Goal: Information Seeking & Learning: Find specific fact

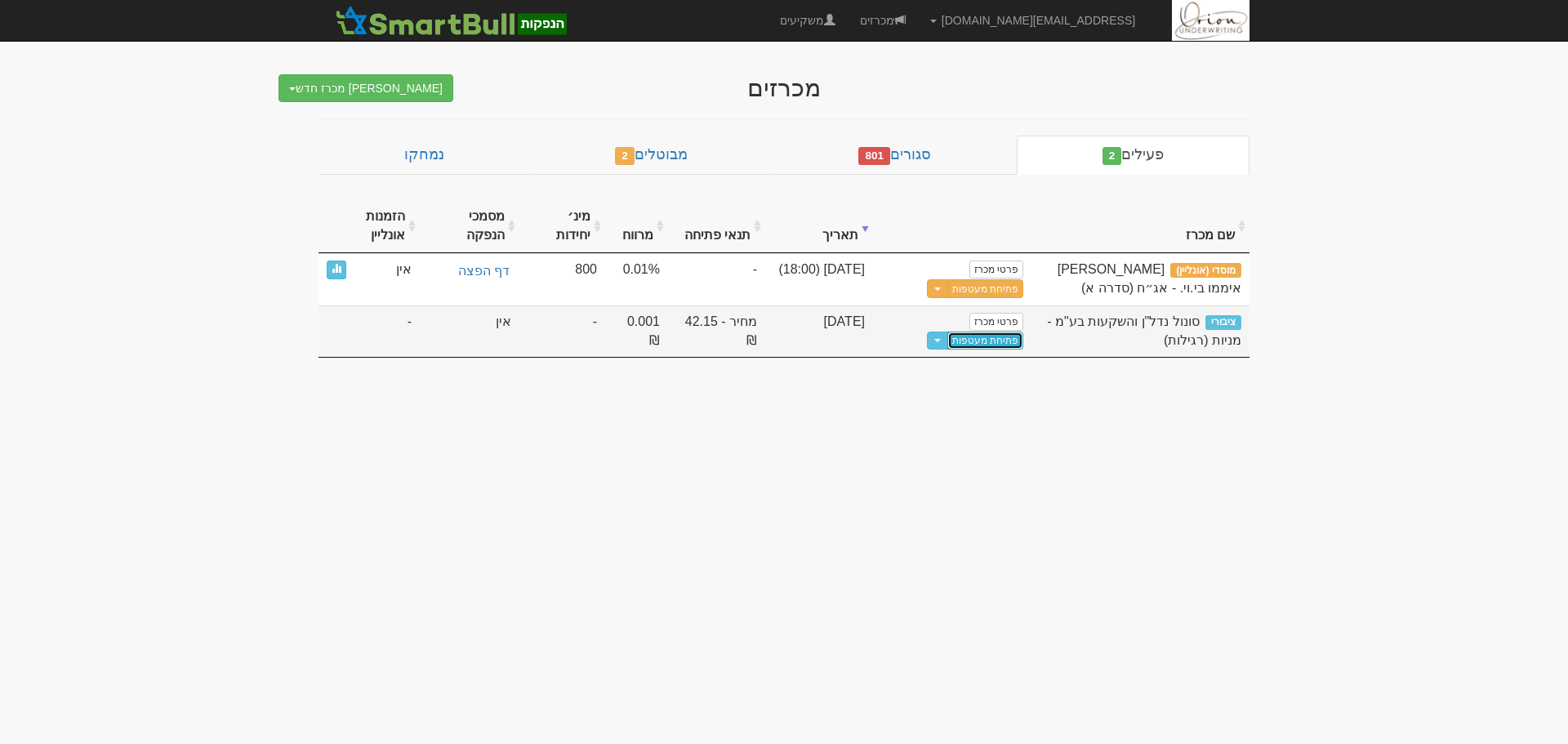
click at [997, 340] on link "פתיחת מעטפות" at bounding box center [985, 340] width 76 height 18
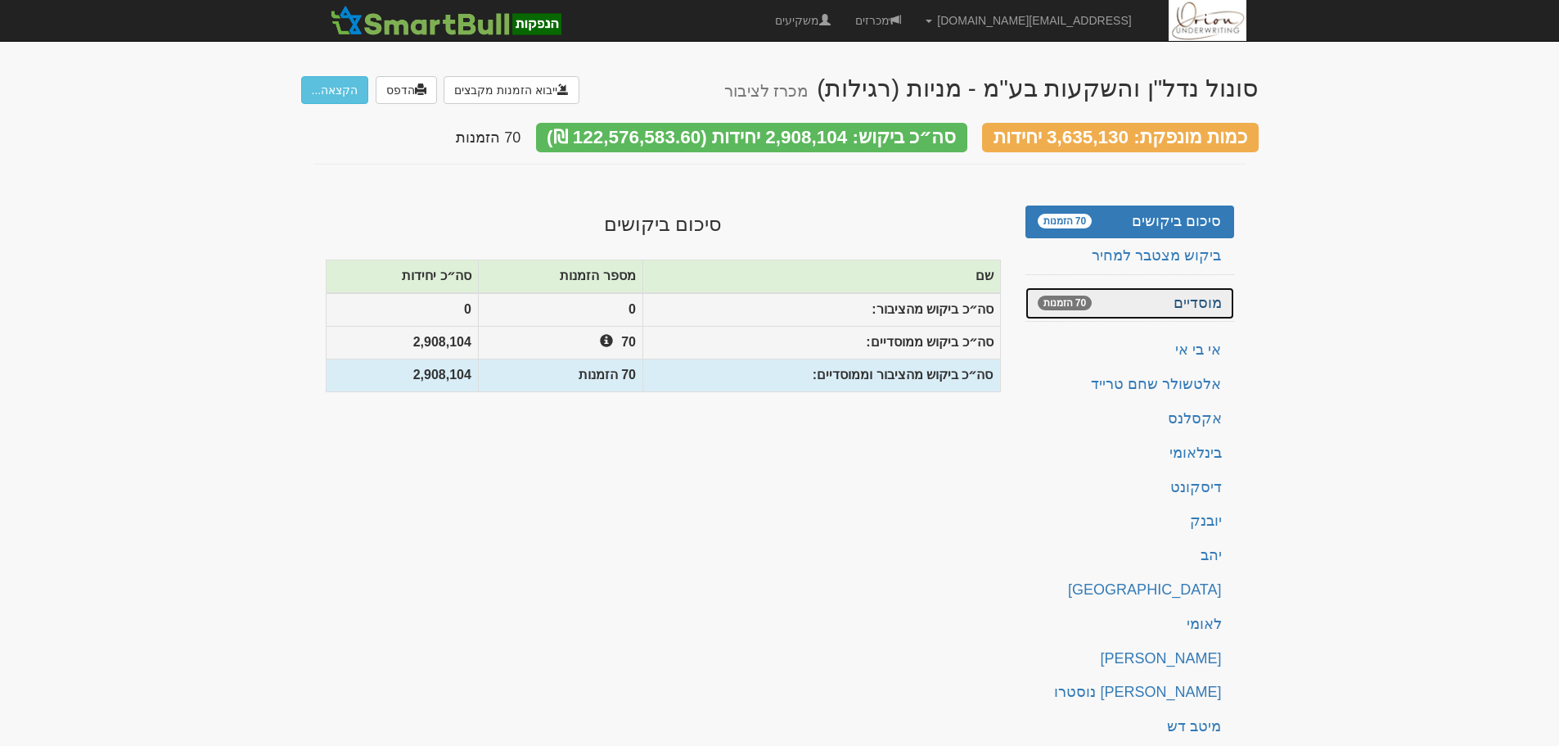
click at [1165, 296] on link "מוסדיים 70 הזמנות" at bounding box center [1130, 303] width 209 height 33
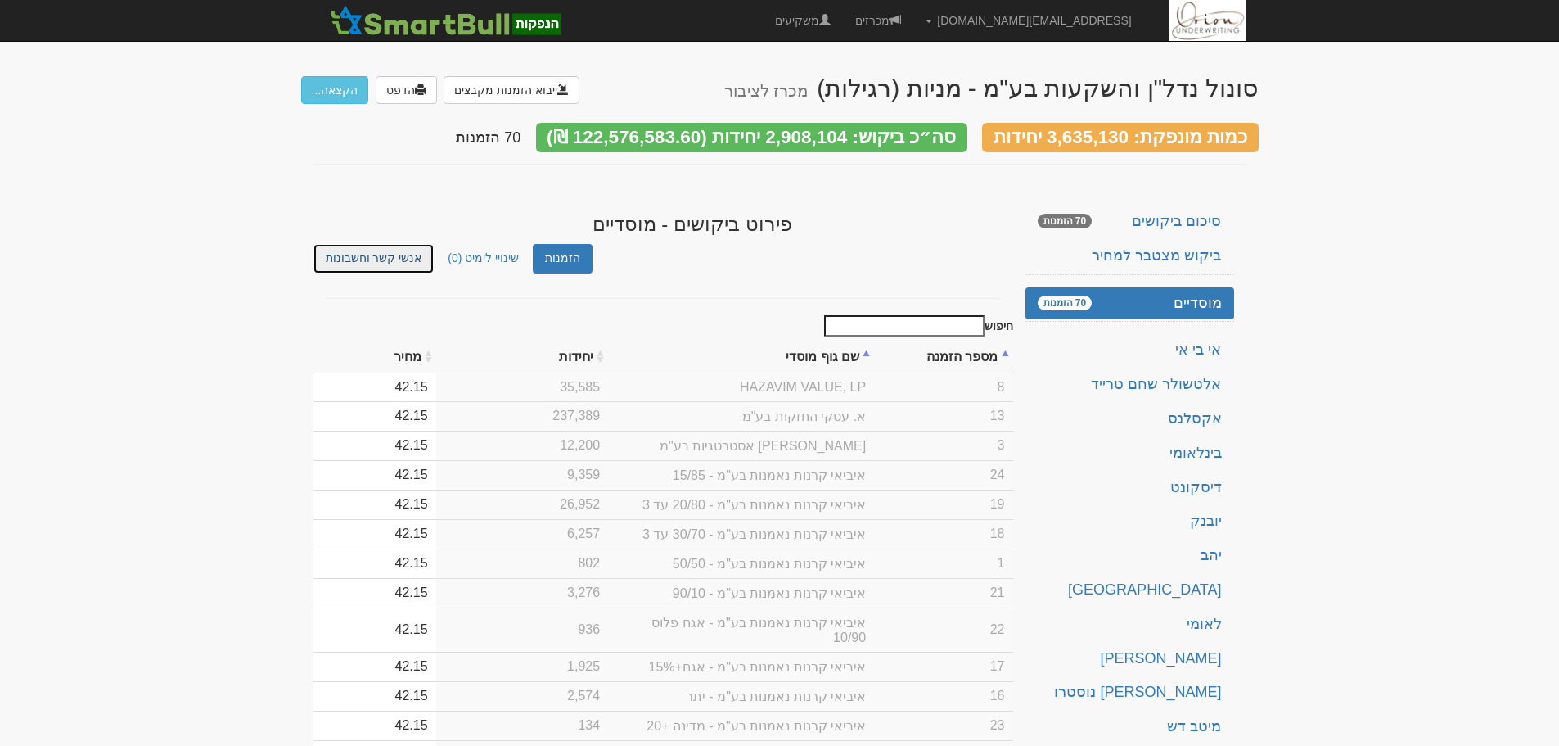
click at [383, 251] on link "אנשי קשר וחשבונות" at bounding box center [374, 258] width 121 height 29
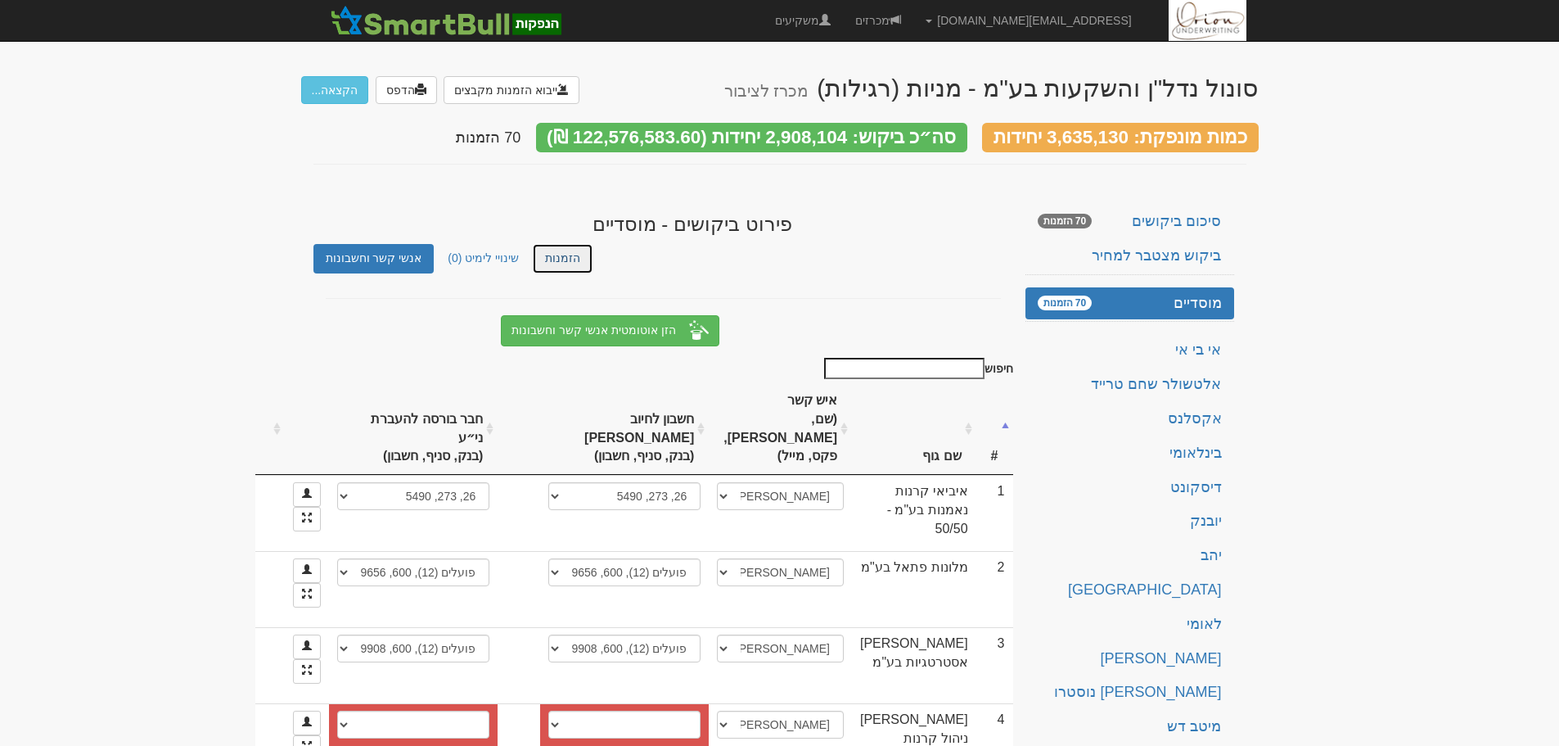
click at [533, 255] on link "הזמנות" at bounding box center [563, 258] width 60 height 29
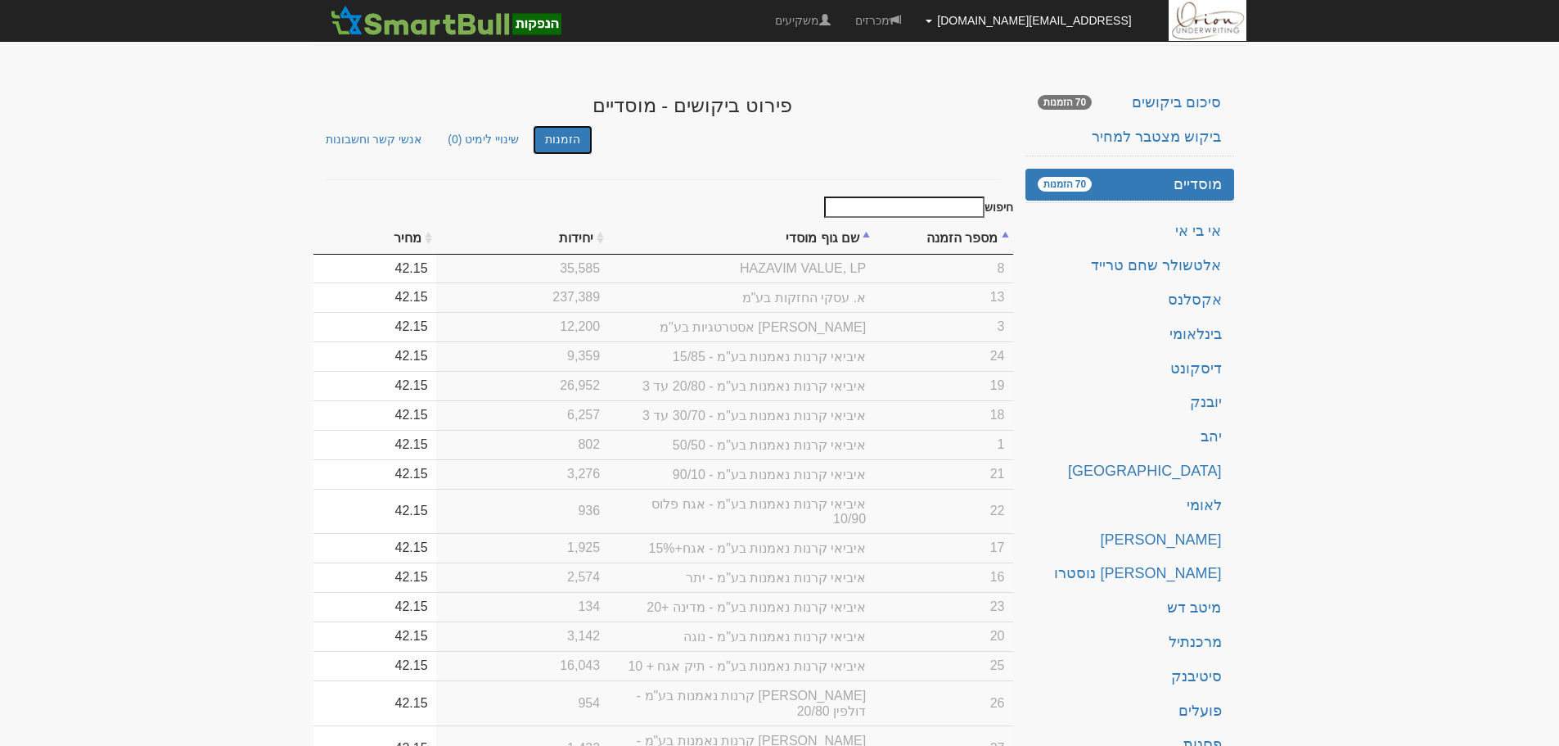
scroll to position [82, 0]
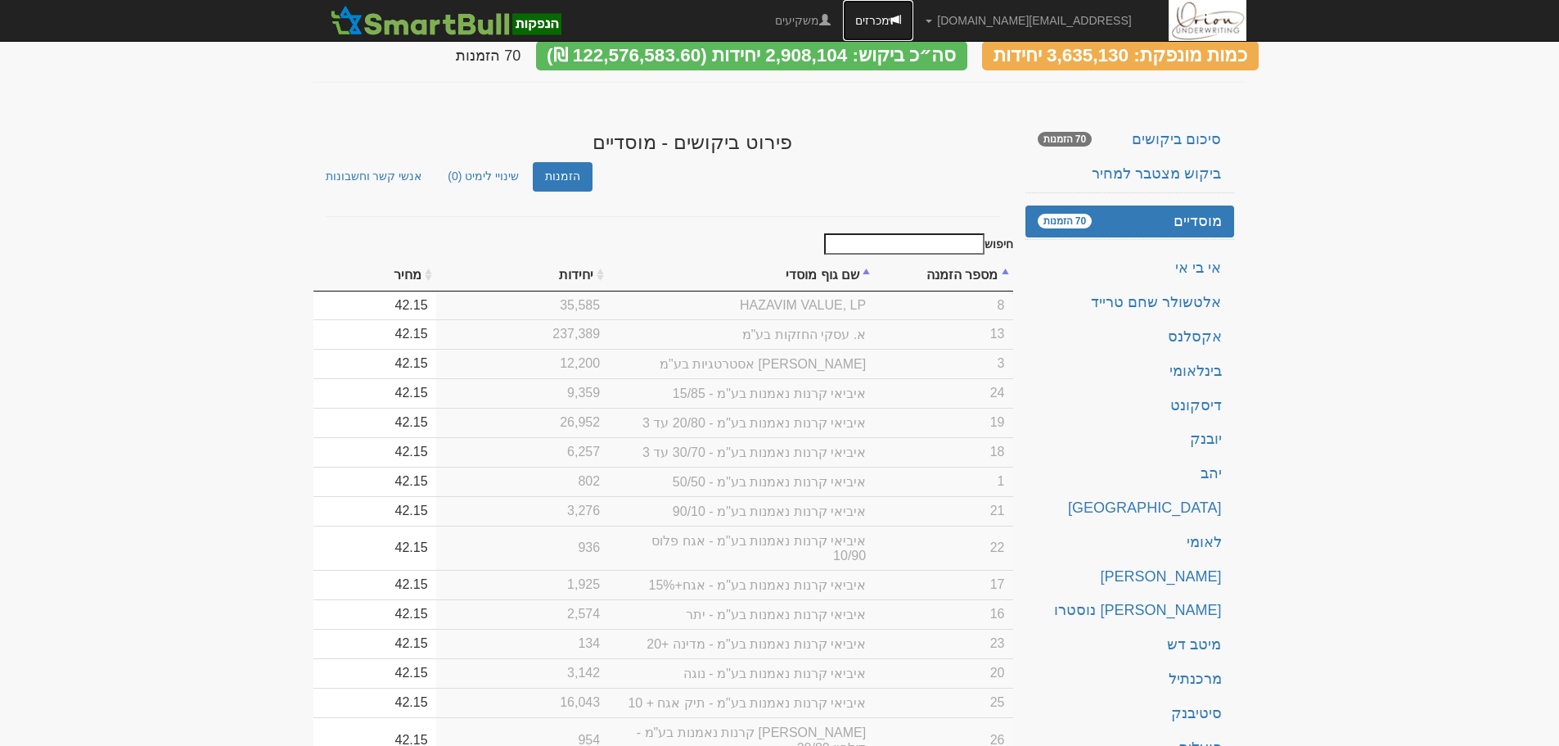
click at [914, 24] on link "מכרזים" at bounding box center [878, 20] width 70 height 41
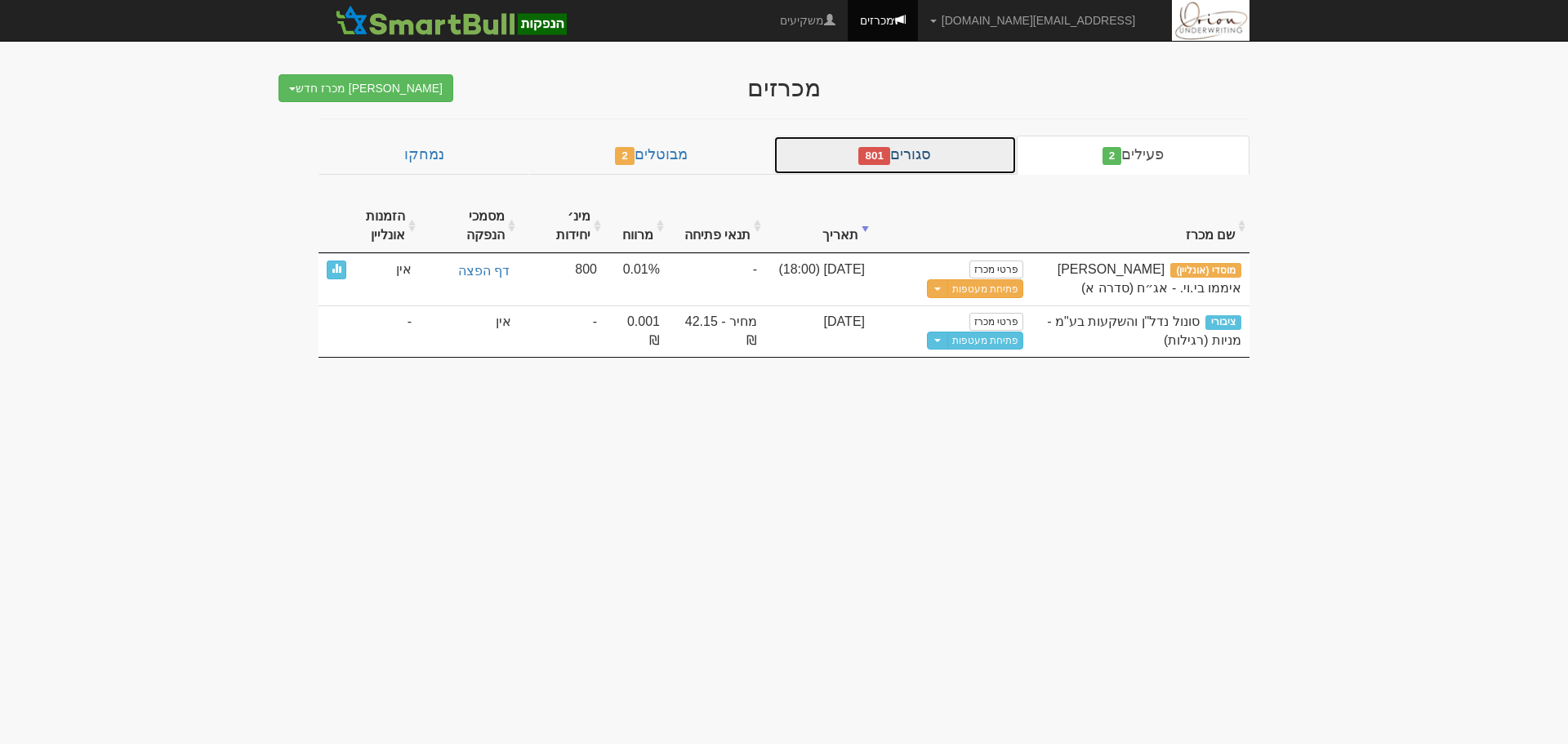
click at [945, 163] on link "סגורים 801" at bounding box center [895, 155] width 243 height 39
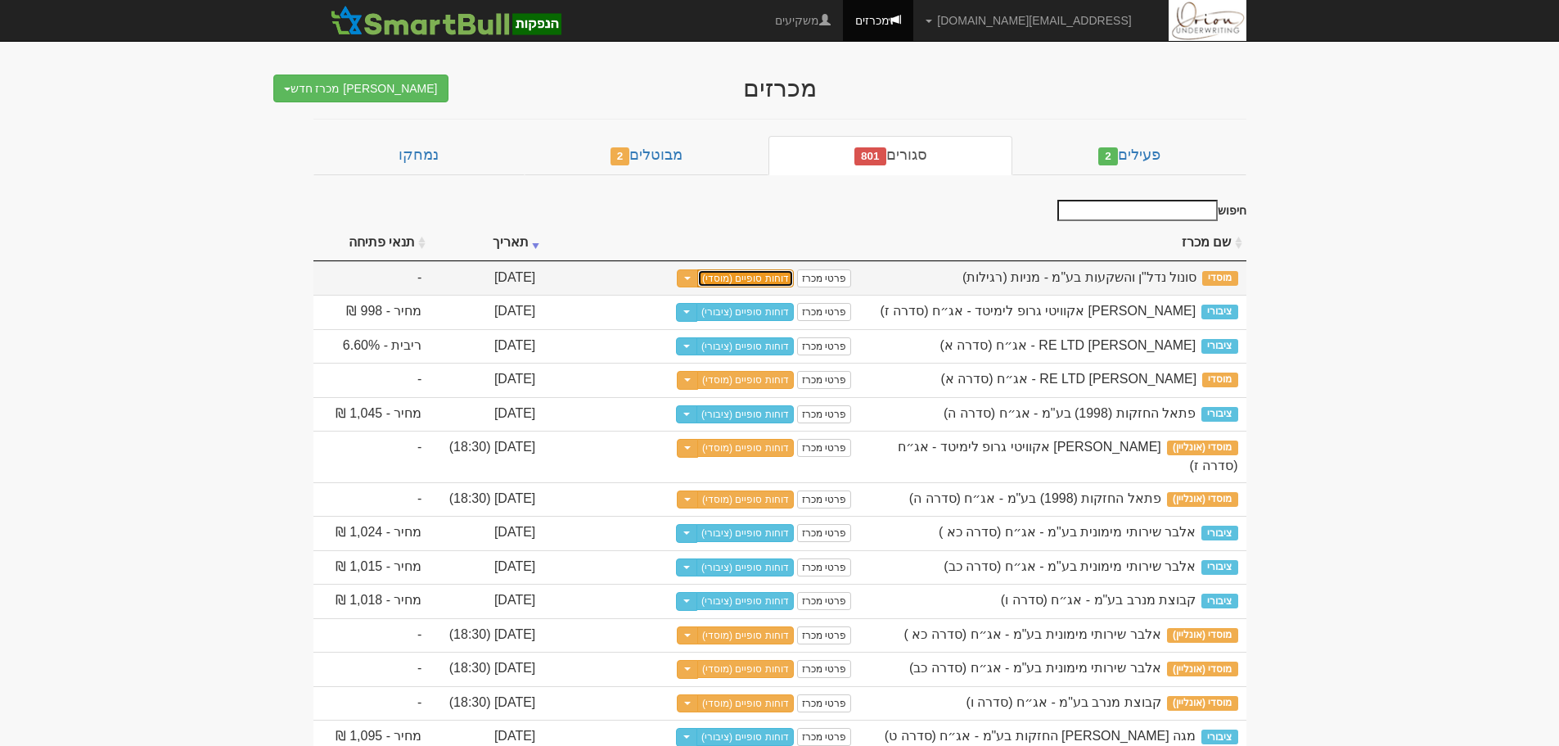
click at [794, 280] on link "דוחות סופיים (מוסדי)" at bounding box center [745, 278] width 97 height 18
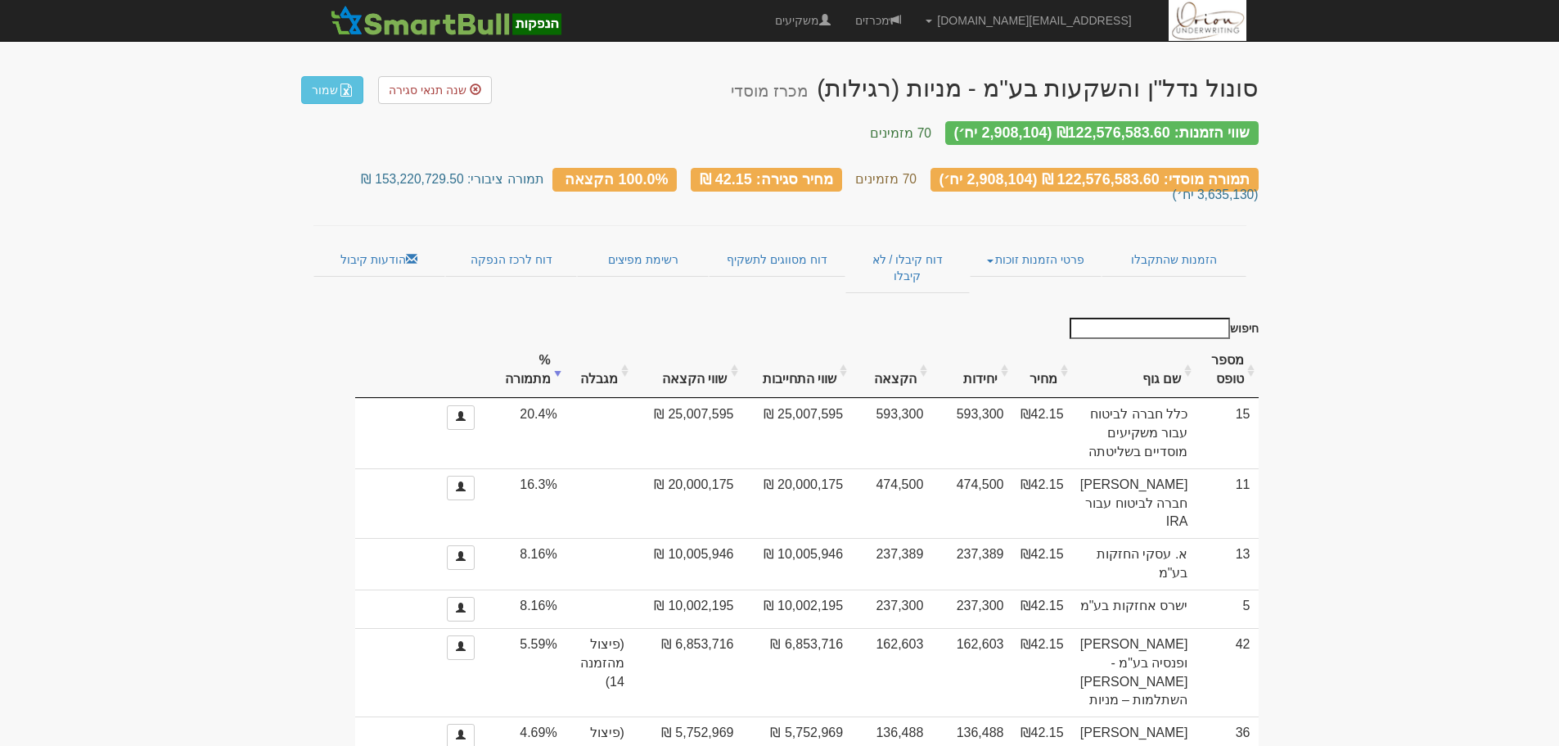
click at [1134, 318] on input "חיפוש" at bounding box center [1150, 328] width 160 height 21
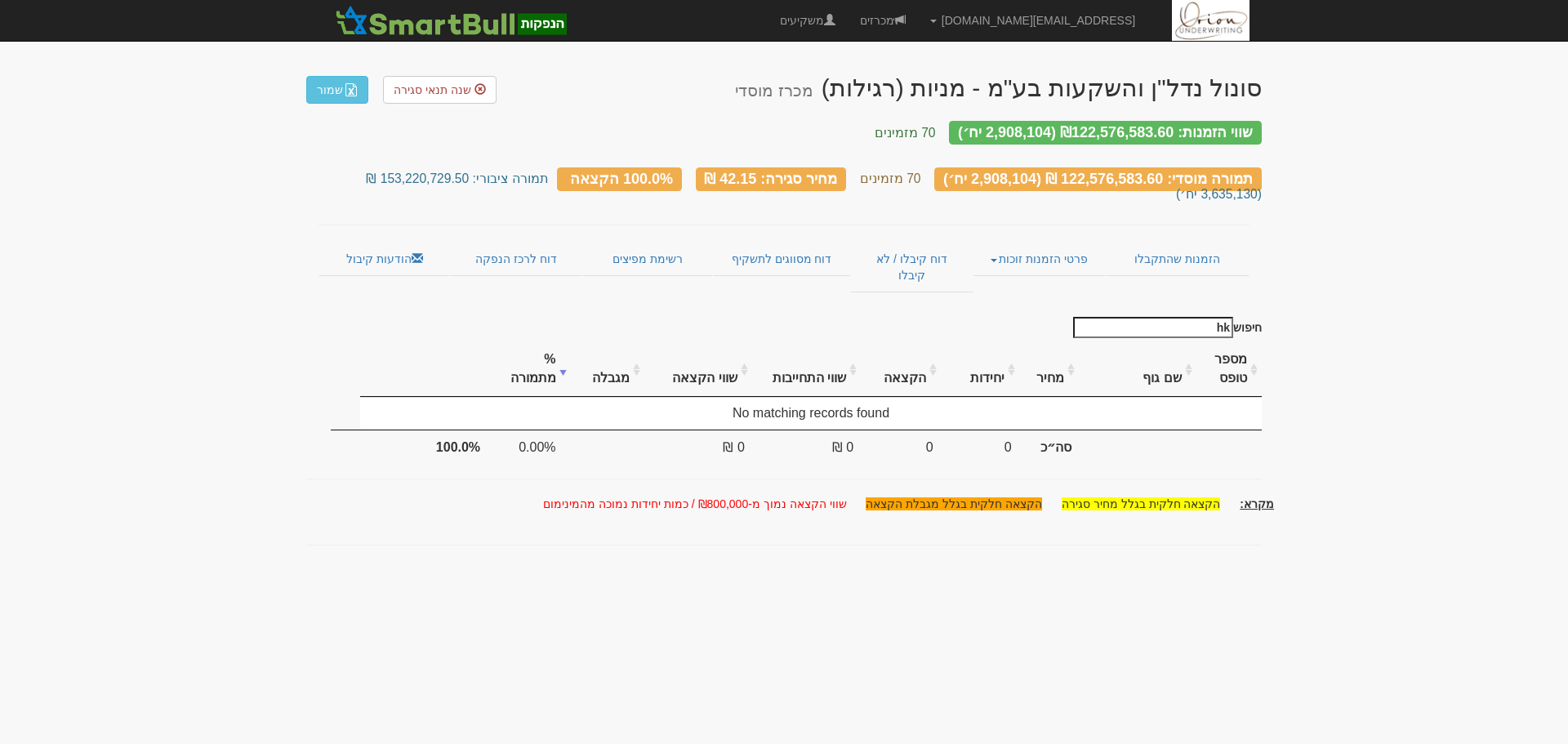
type input "h"
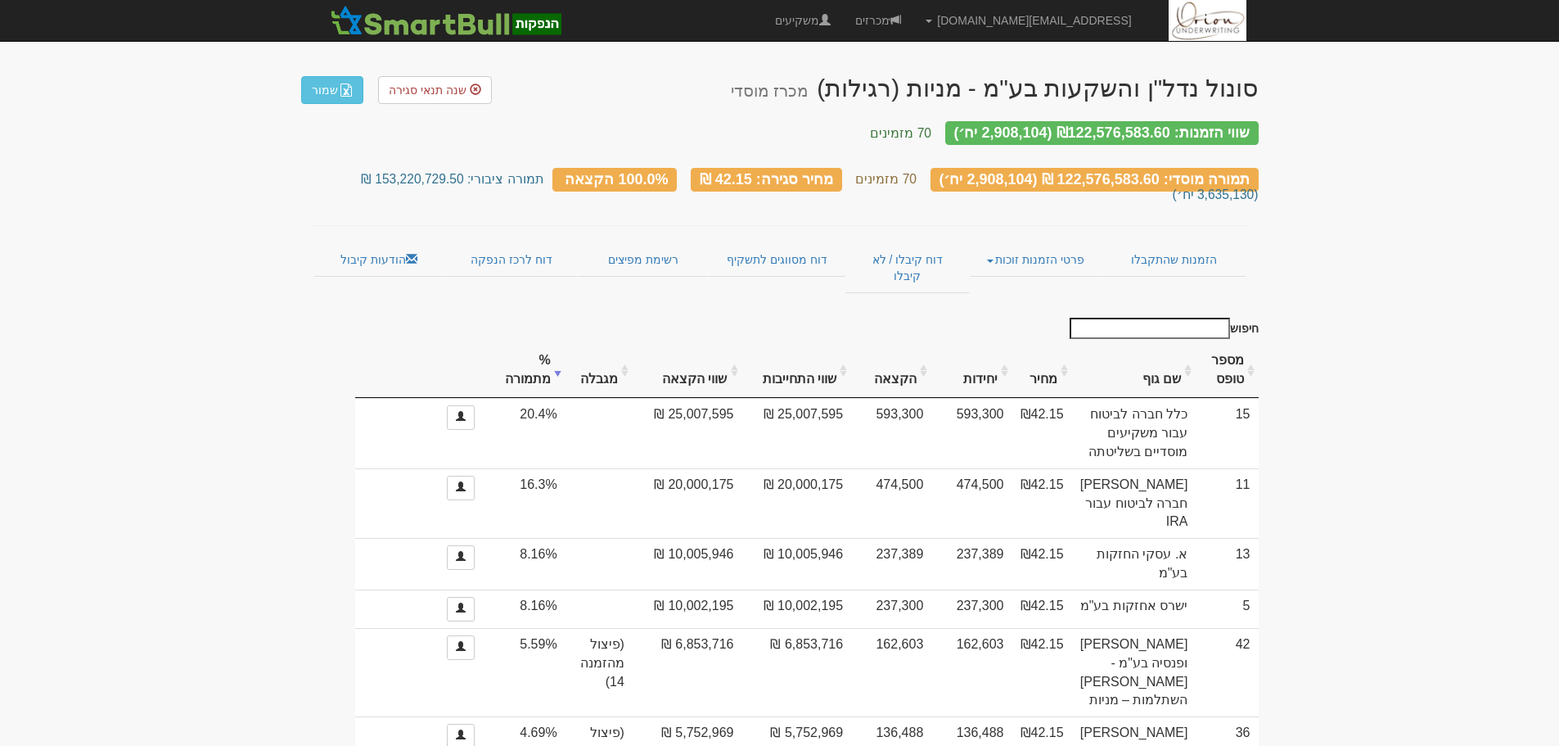
type input "h"
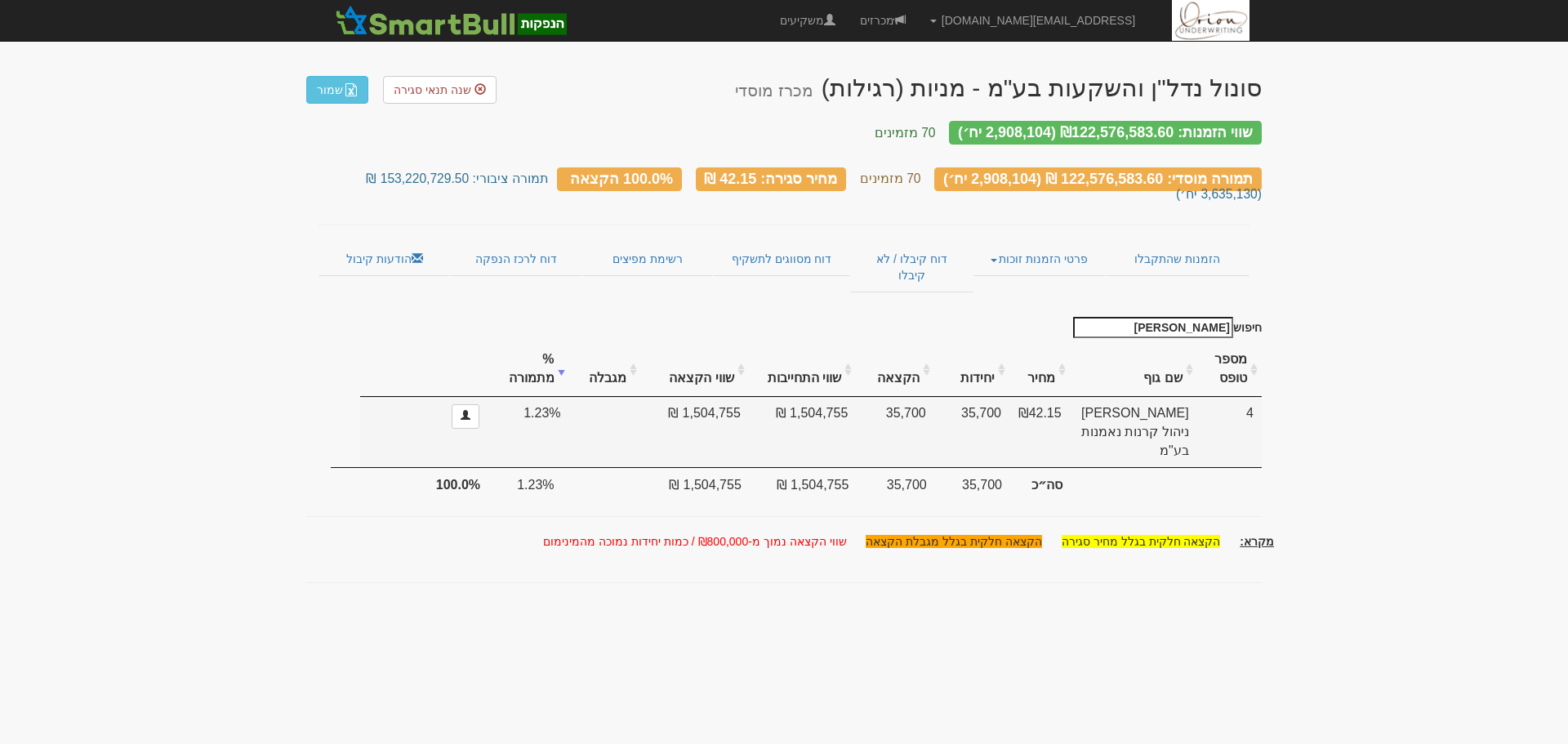
type input "ילין"
drag, startPoint x: 866, startPoint y: 371, endPoint x: 675, endPoint y: 380, distance: 191.2
click at [675, 397] on tr "4 ילין לפידות ניהול קרנות נאמנות בע"מ ₪42.15 35,700 35,700 1,504,755 ₪ 1,504,75…" at bounding box center [796, 432] width 931 height 70
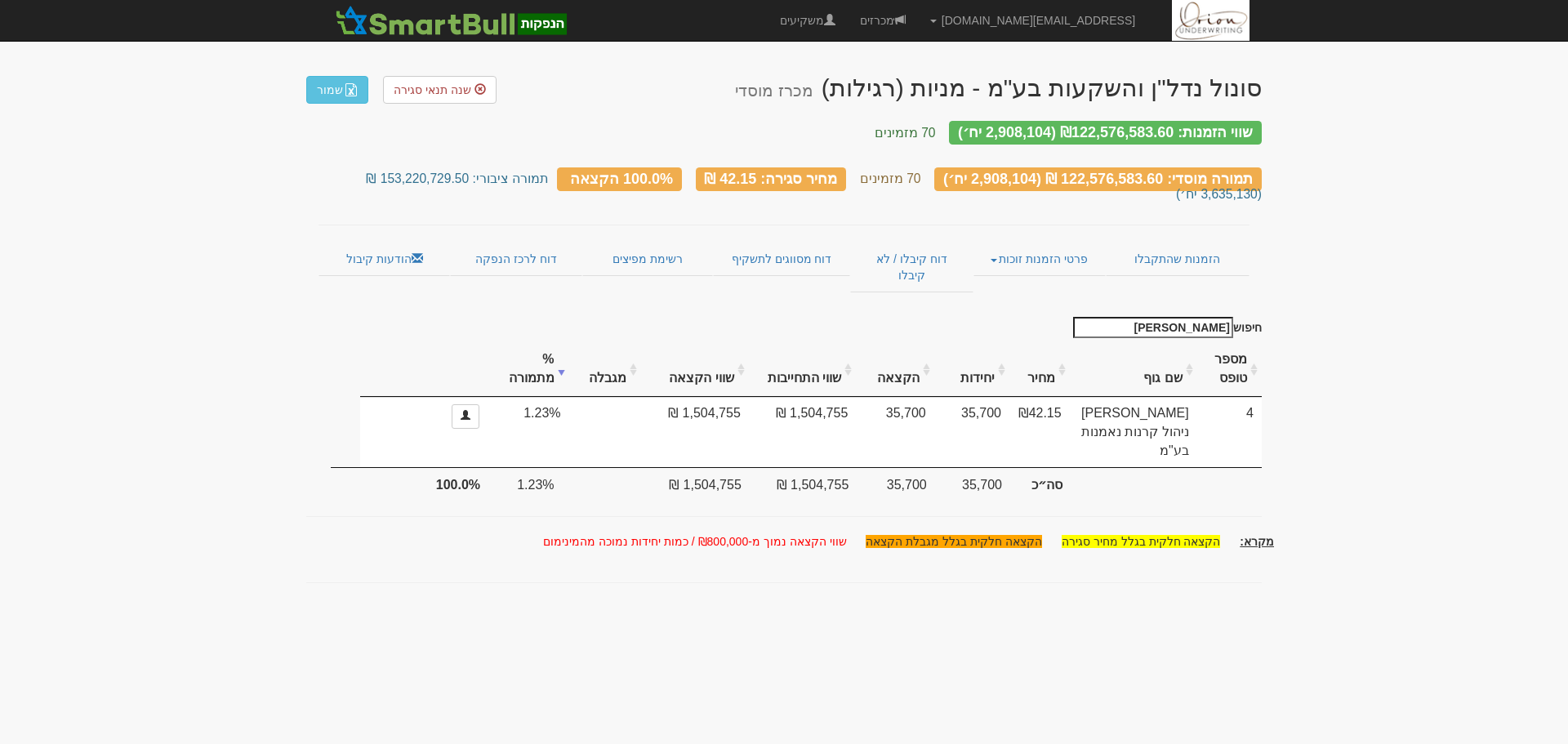
click at [1460, 343] on body "hanpaka@orion-uw.com הגדרות חשבונות הנפקה תבניות הודעות קיבול" at bounding box center [784, 372] width 1568 height 744
